Goal: Task Accomplishment & Management: Use online tool/utility

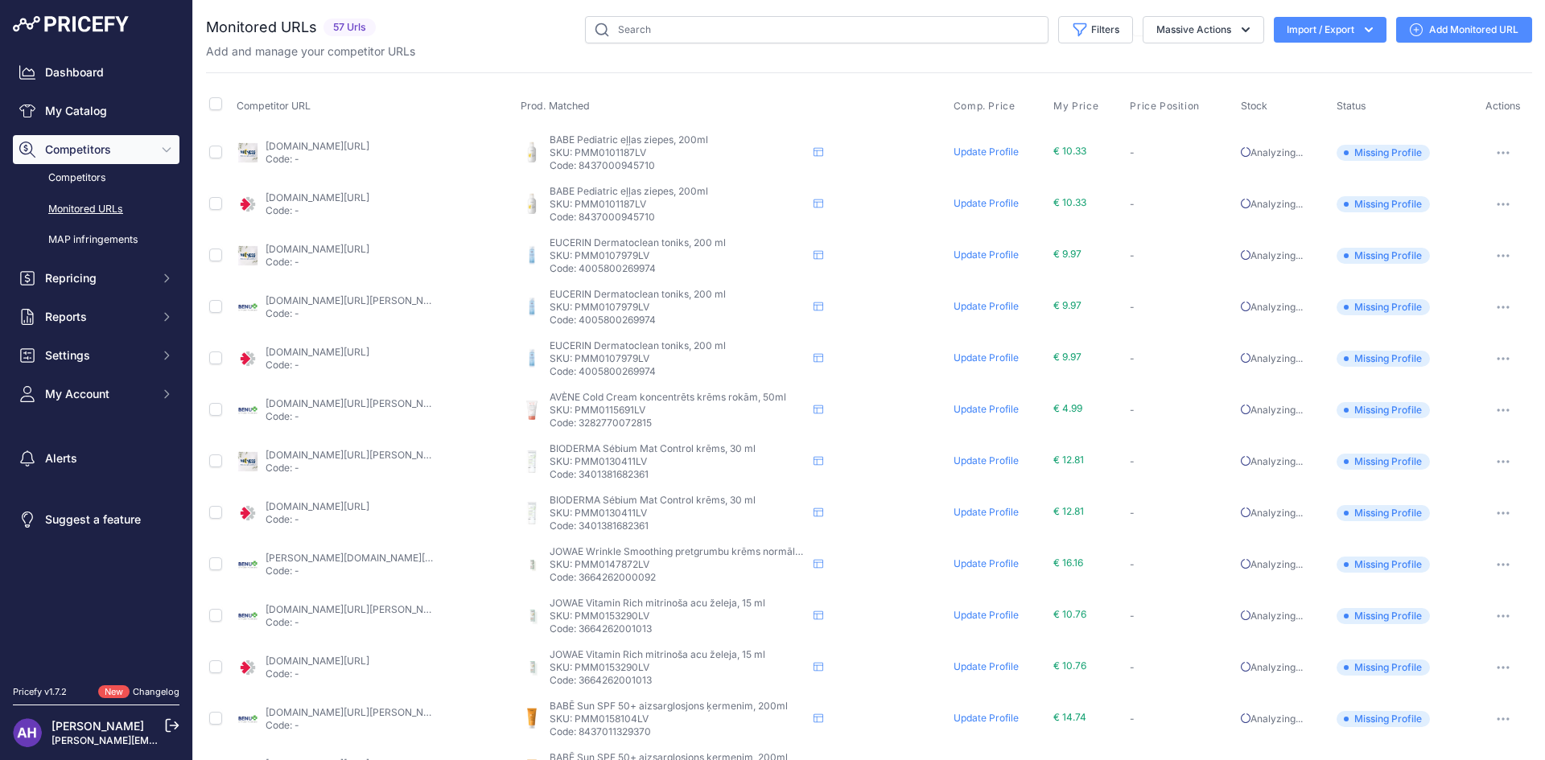
click at [745, 115] on th "Prod. Matched" at bounding box center [733, 106] width 433 height 40
click at [124, 316] on span "Reports" at bounding box center [97, 317] width 105 height 16
click at [129, 350] on link "My Reports" at bounding box center [96, 345] width 167 height 28
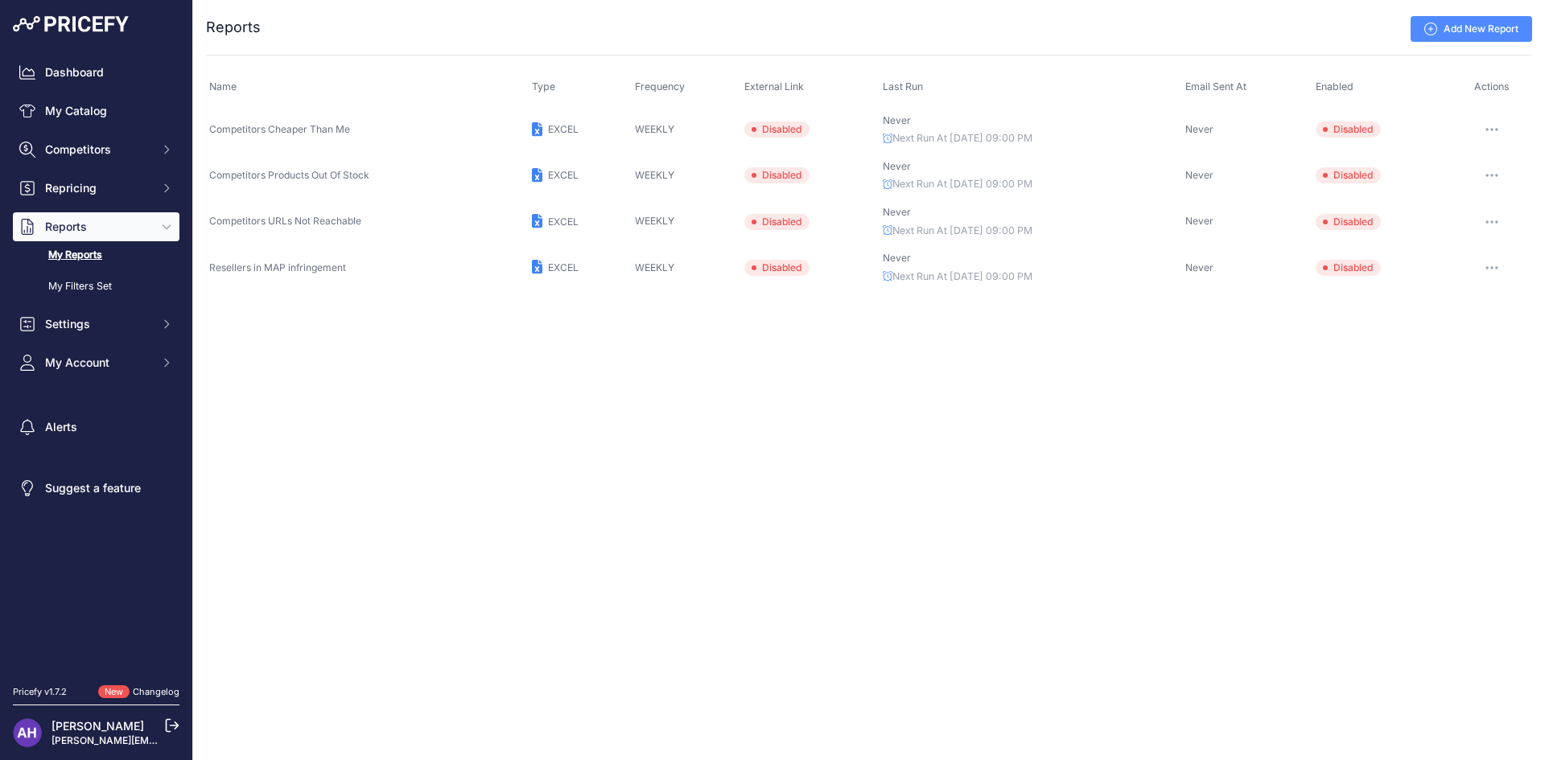
click at [789, 134] on span "Disabled" at bounding box center [776, 129] width 65 height 16
click at [1487, 127] on button "button" at bounding box center [1492, 129] width 32 height 23
click at [1487, 193] on button "Send report now" at bounding box center [1477, 189] width 103 height 26
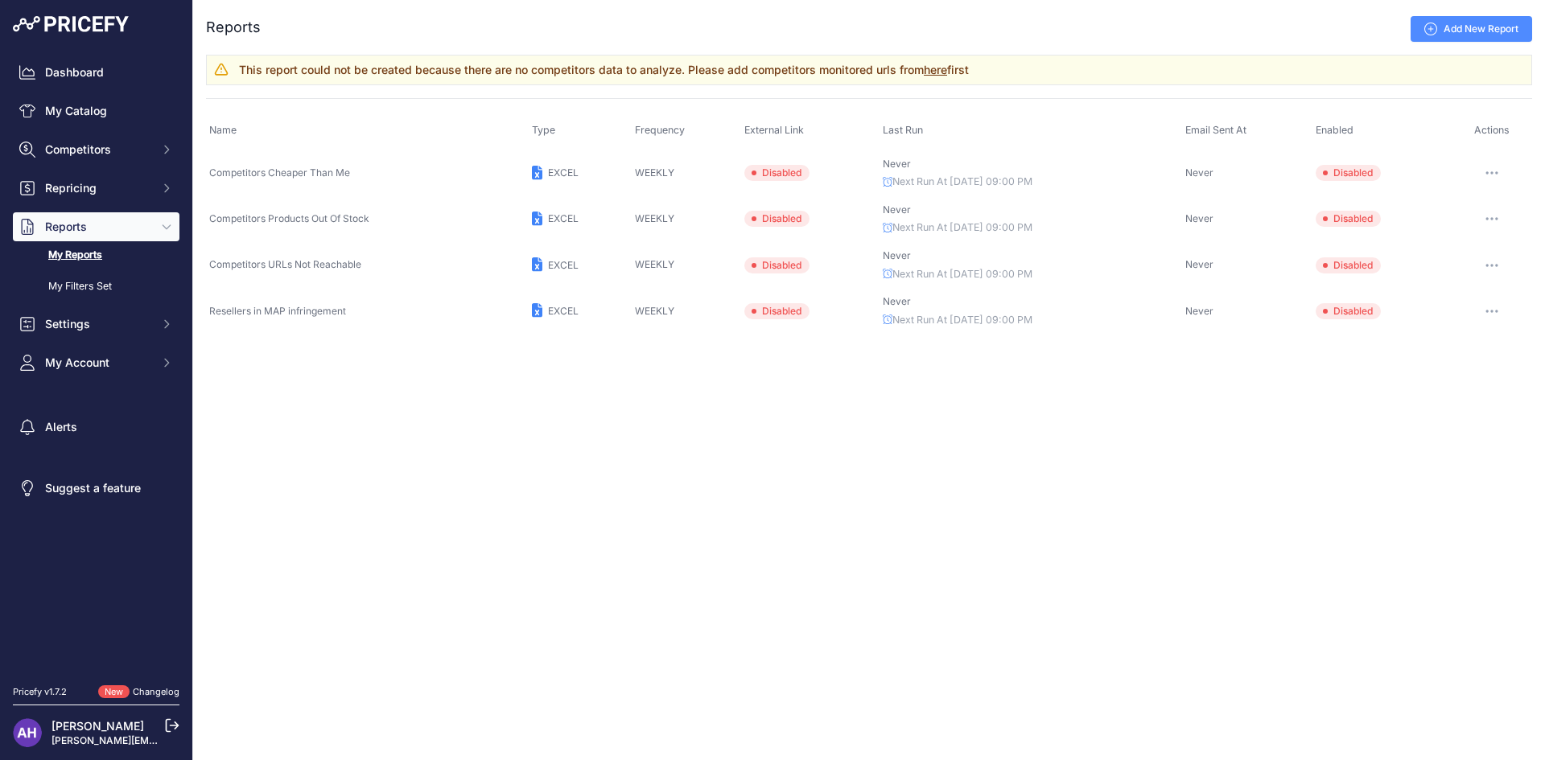
click at [935, 65] on link "here" at bounding box center [935, 70] width 23 height 14
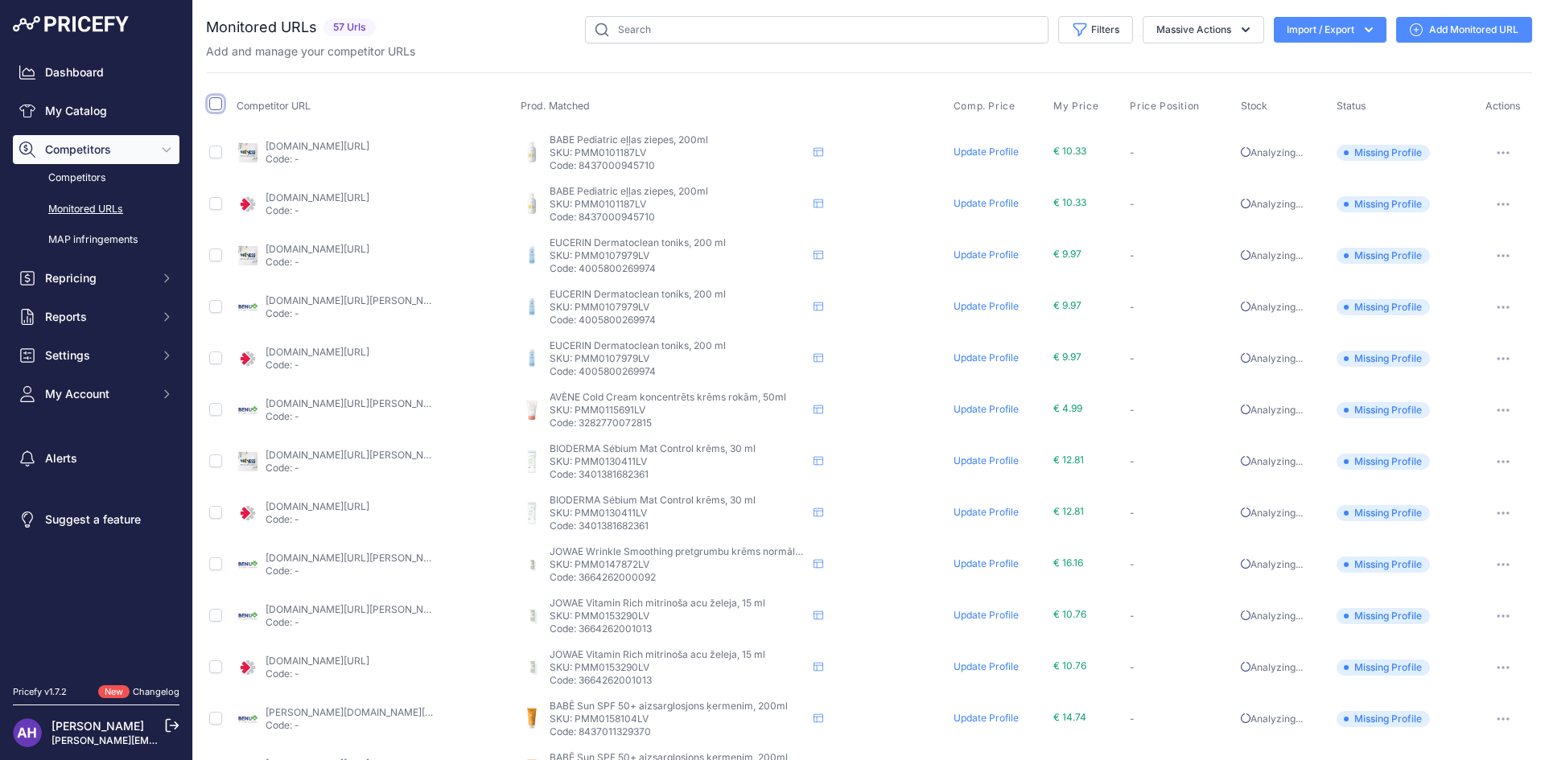
click at [220, 105] on input "checkbox" at bounding box center [215, 103] width 13 height 13
checkbox input "true"
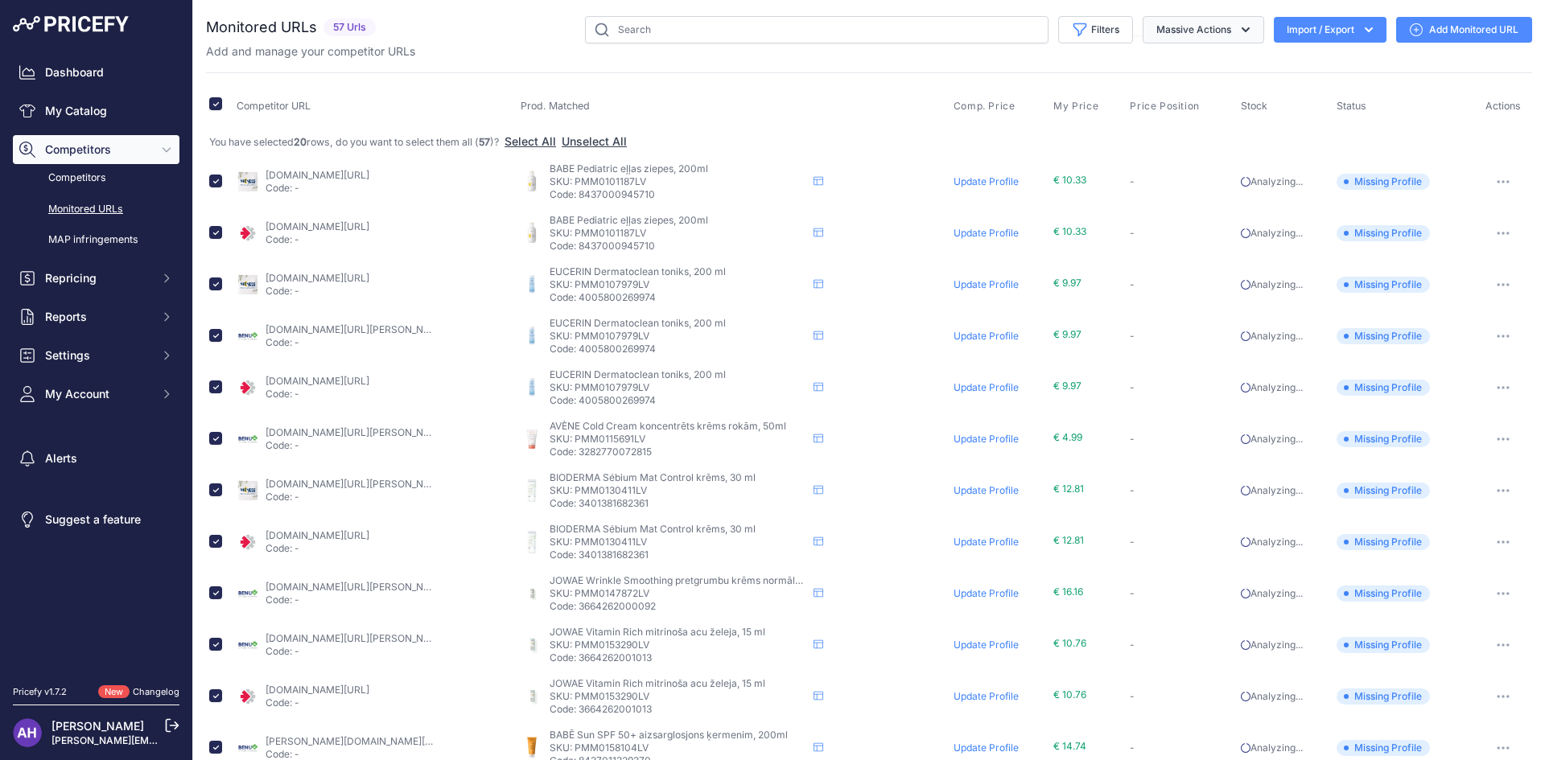
click at [1200, 35] on button "Massive Actions" at bounding box center [1203, 29] width 121 height 27
click at [1192, 60] on button "Enable" at bounding box center [1199, 67] width 129 height 29
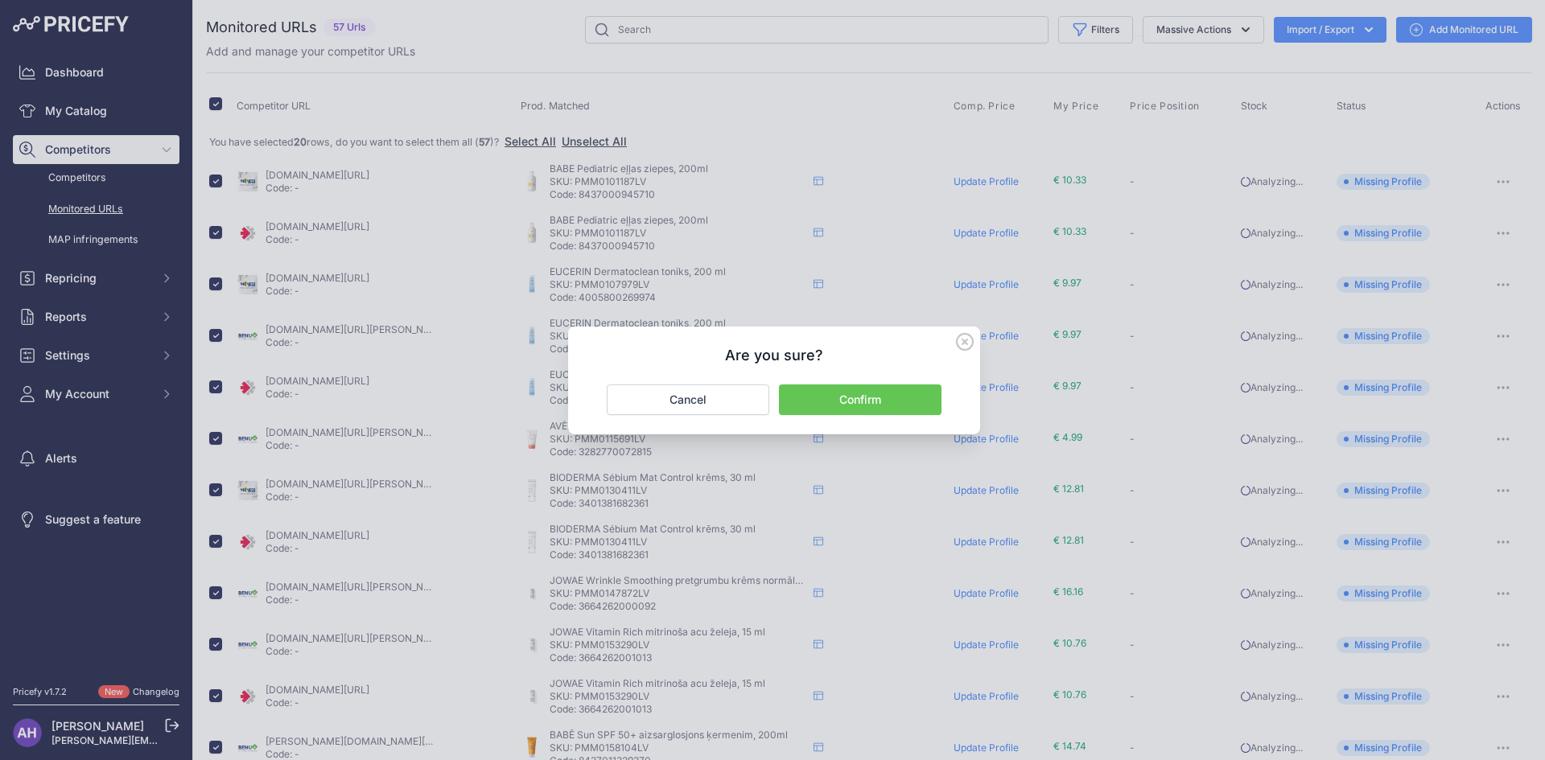
click at [898, 395] on button "Confirm" at bounding box center [860, 400] width 163 height 31
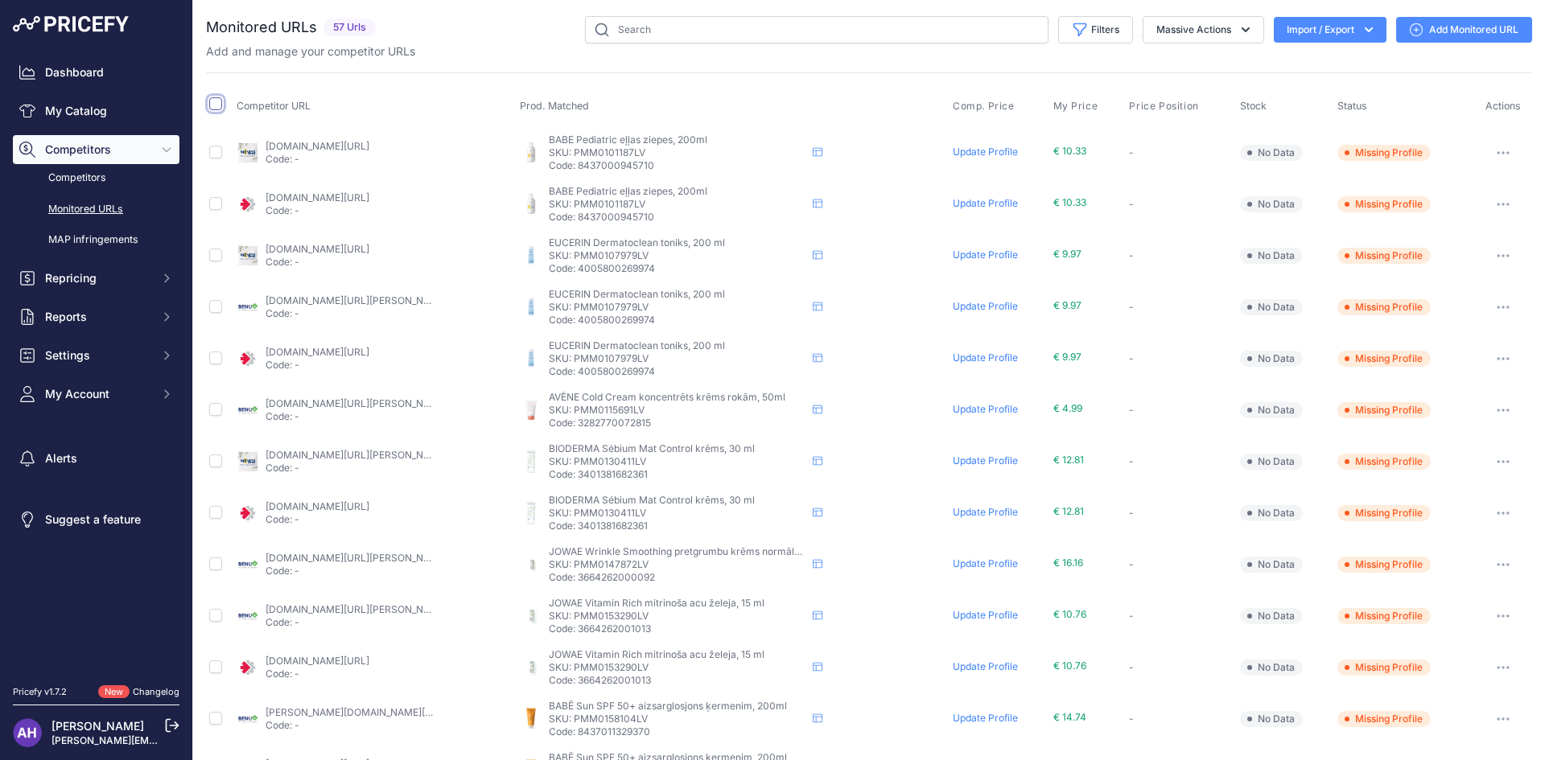
click at [213, 107] on input "checkbox" at bounding box center [215, 103] width 13 height 13
checkbox input "true"
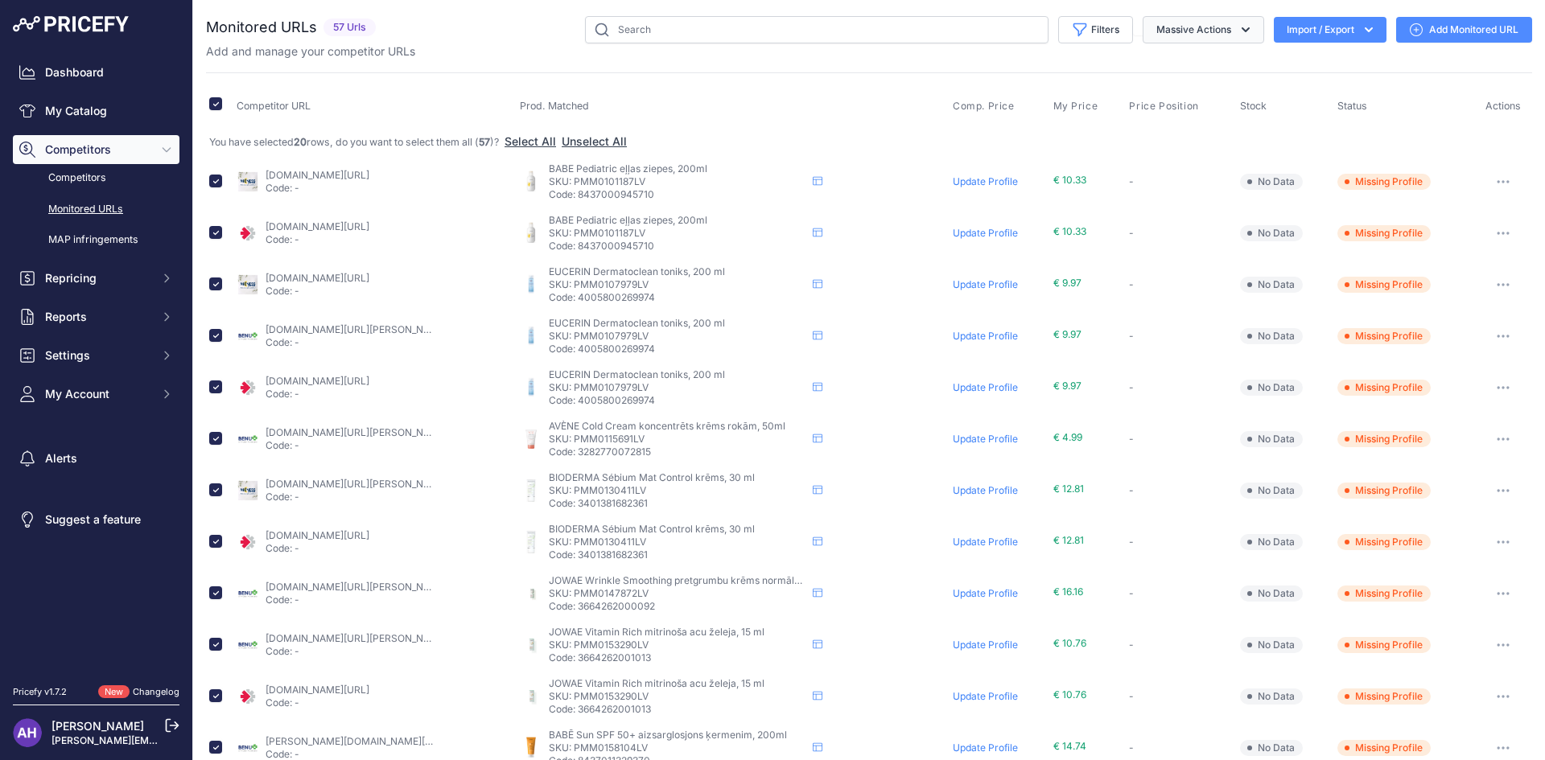
click at [1196, 31] on button "Massive Actions" at bounding box center [1203, 29] width 121 height 27
click at [1188, 72] on button "Enable" at bounding box center [1199, 67] width 129 height 29
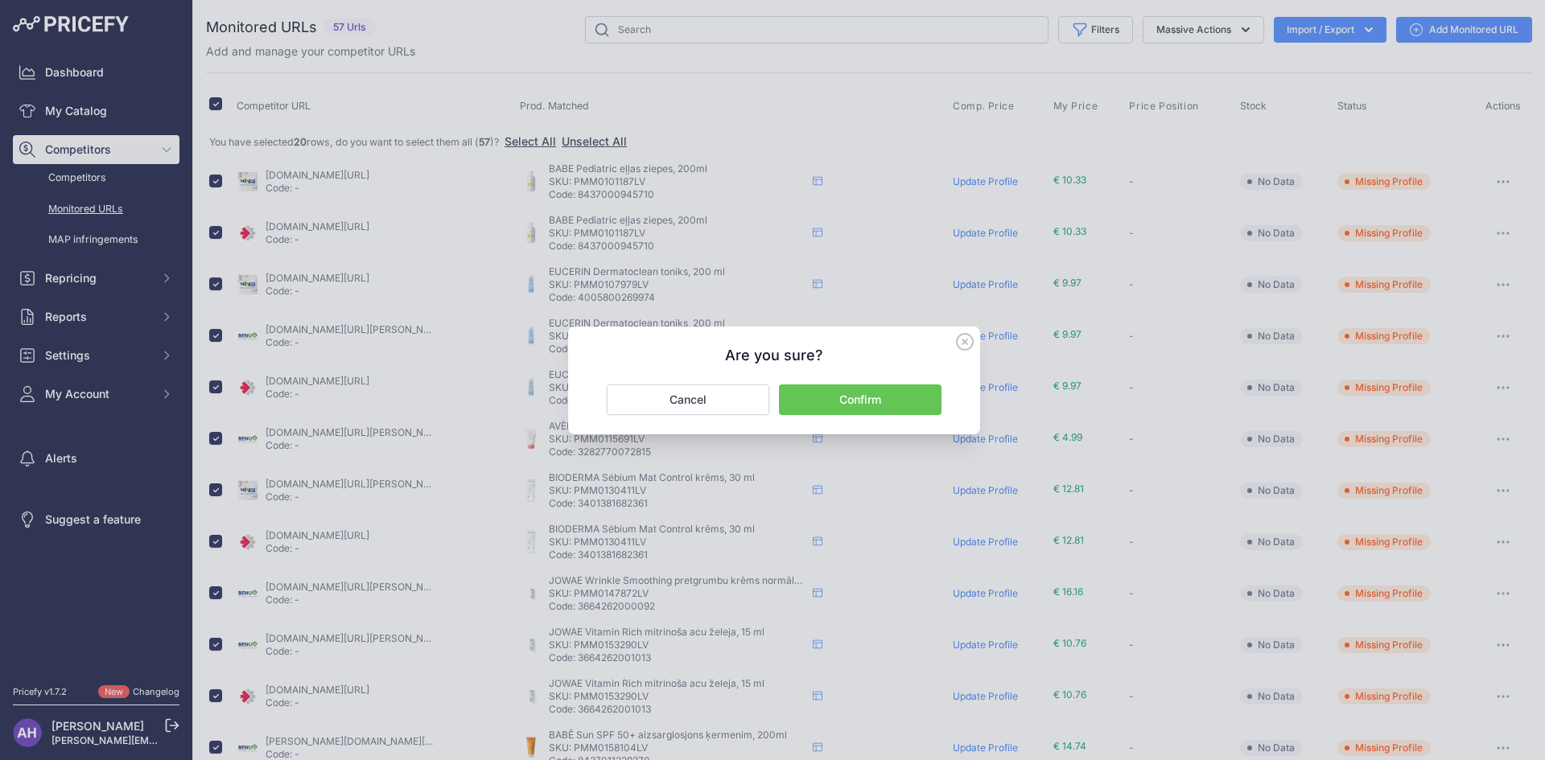
click at [822, 393] on button "Confirm" at bounding box center [860, 400] width 163 height 31
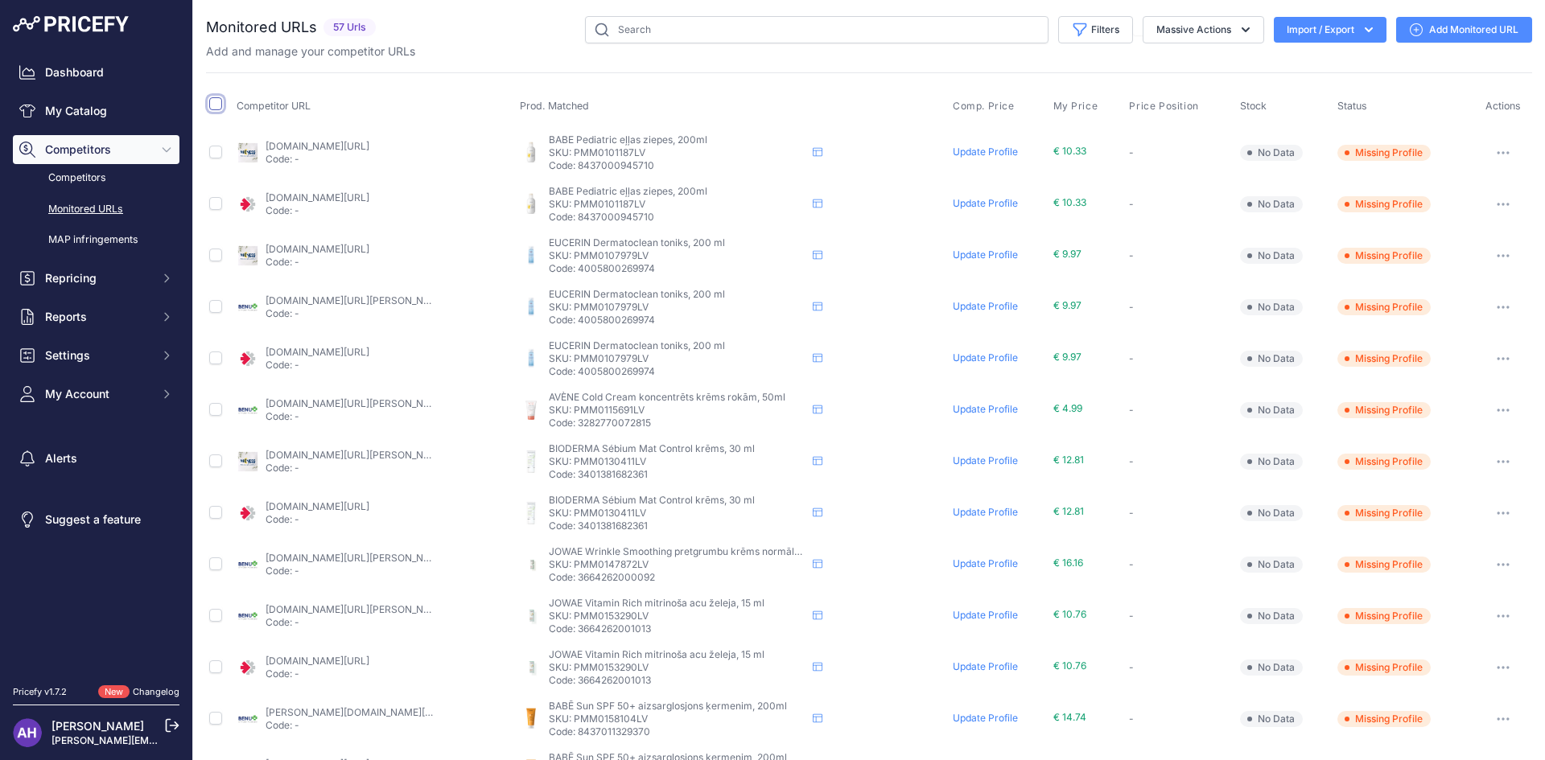
click at [217, 105] on input "checkbox" at bounding box center [215, 103] width 13 height 13
checkbox input "true"
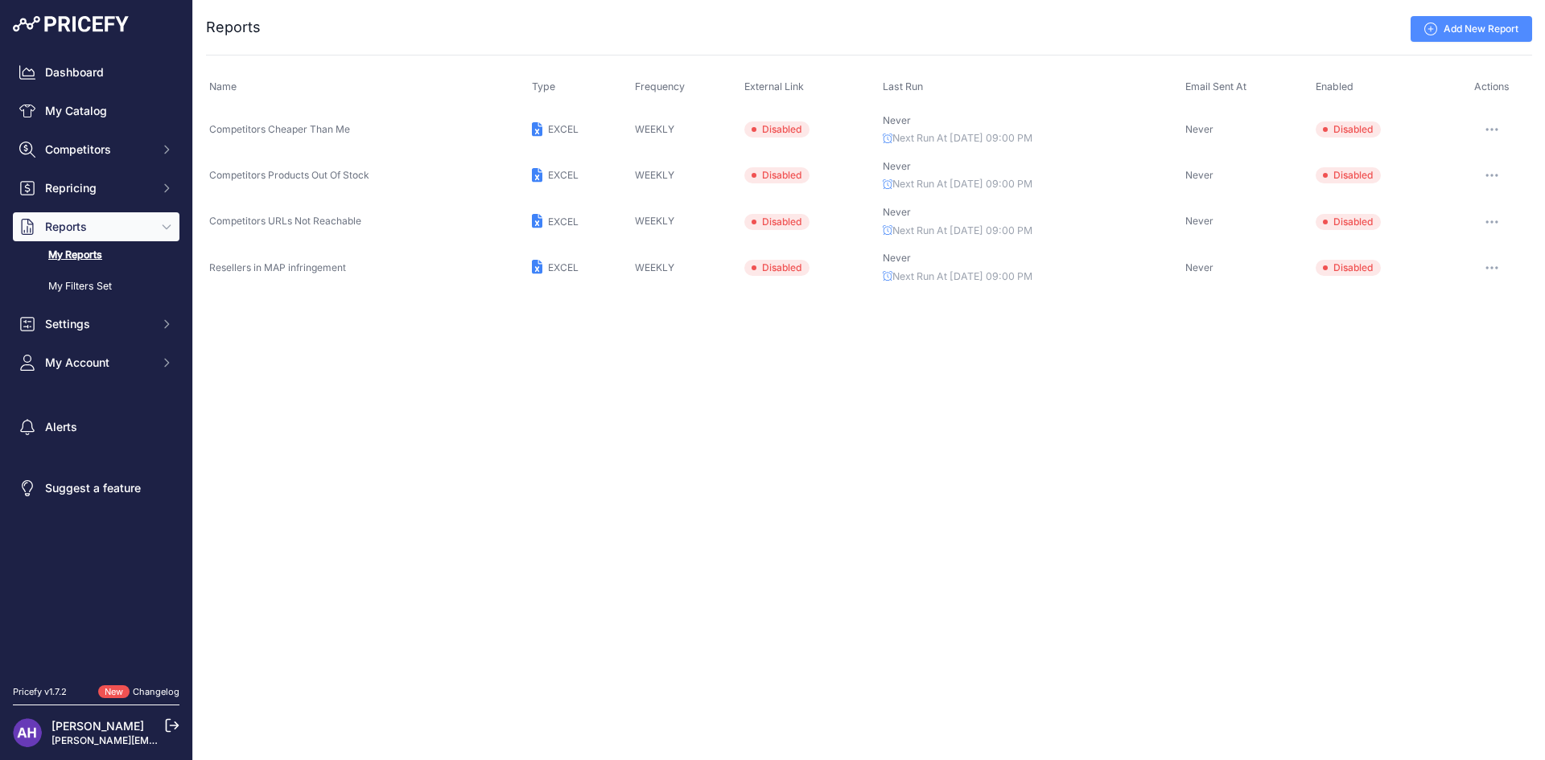
click at [1492, 129] on icon "button" at bounding box center [1492, 130] width 2 height 2
click at [1480, 194] on button "Send report now" at bounding box center [1477, 189] width 103 height 26
